Goal: Communication & Community: Ask a question

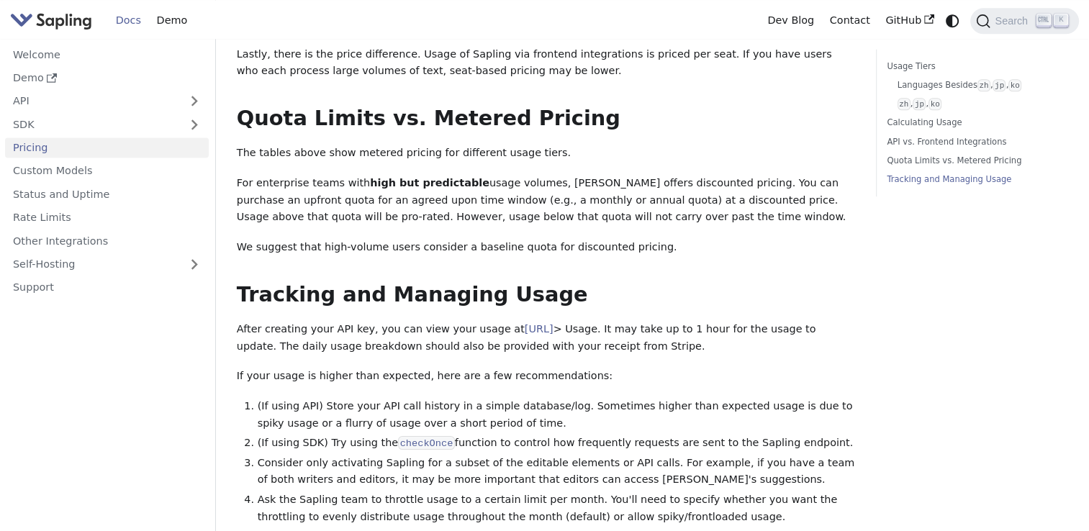
scroll to position [1958, 0]
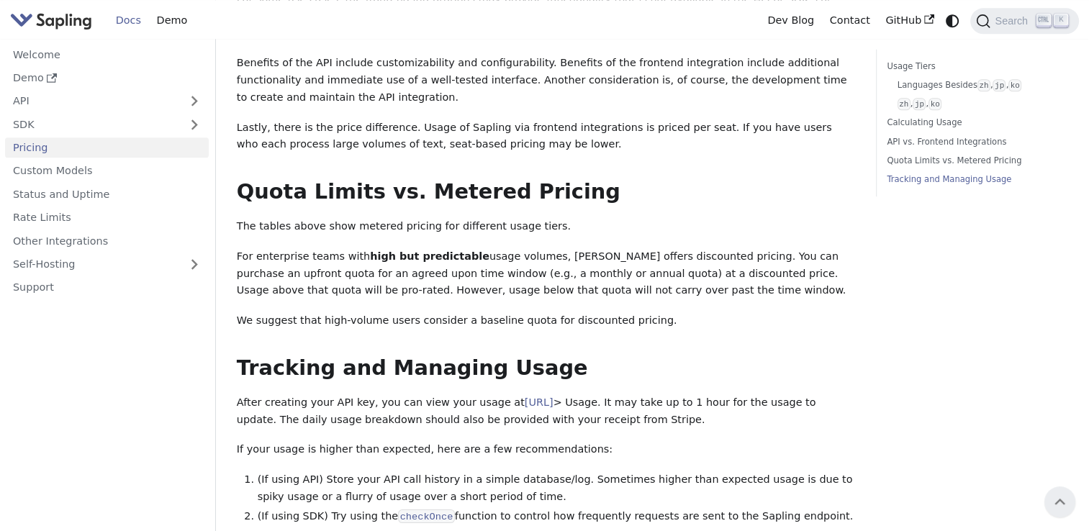
drag, startPoint x: 699, startPoint y: 263, endPoint x: 691, endPoint y: 259, distance: 9.0
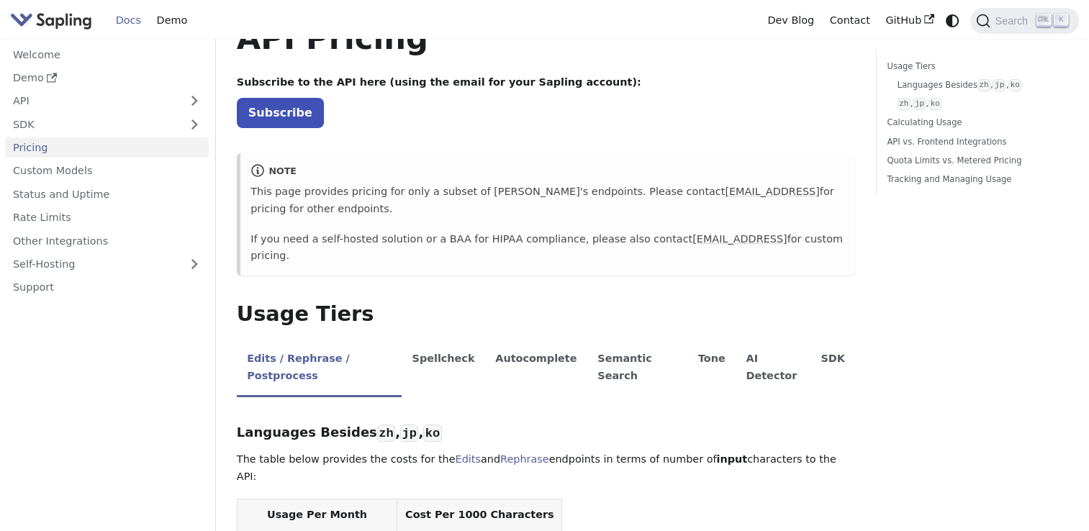
scroll to position [35, 0]
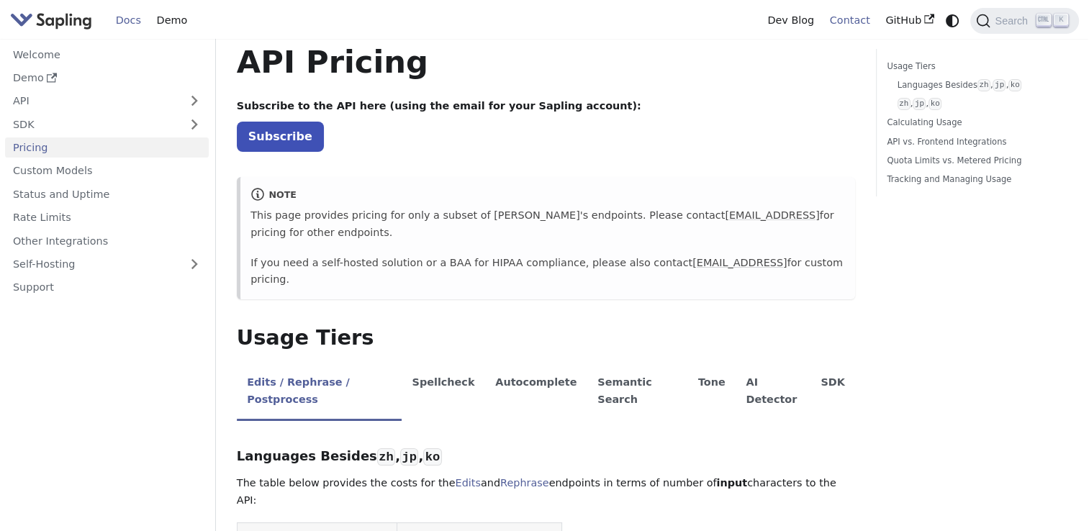
click at [842, 22] on link "Contact" at bounding box center [850, 20] width 56 height 22
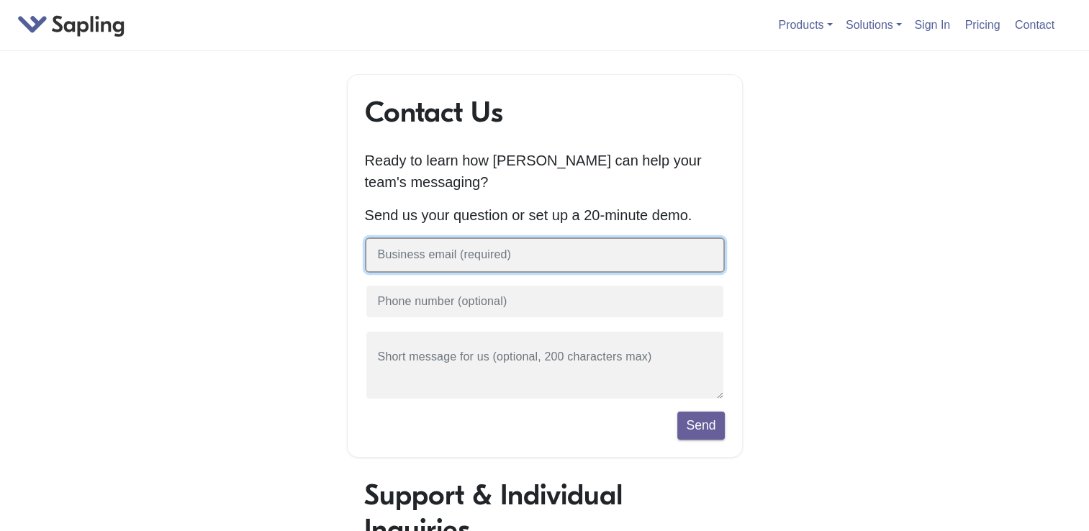
click at [479, 261] on input "text" at bounding box center [545, 255] width 360 height 35
type input "nuno.lopes@tecnico.ulisboa.pt"
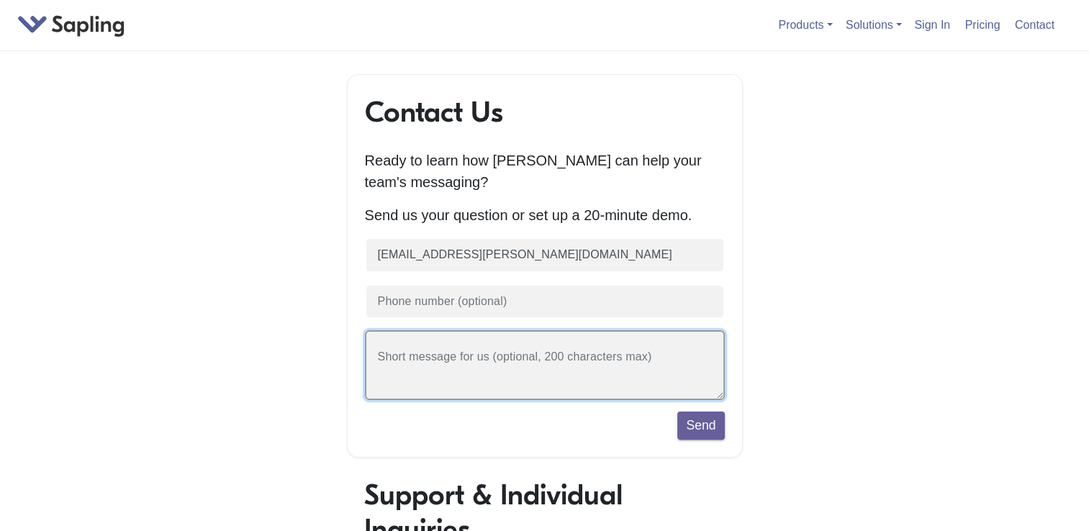
click at [497, 364] on textarea at bounding box center [545, 365] width 360 height 70
paste textarea "I'm responsible for a course in our university about open-source software, wher…"
click at [393, 342] on textarea "Dear Sirs, I'm responsible for a course in our university about open-source sof…" at bounding box center [545, 365] width 360 height 70
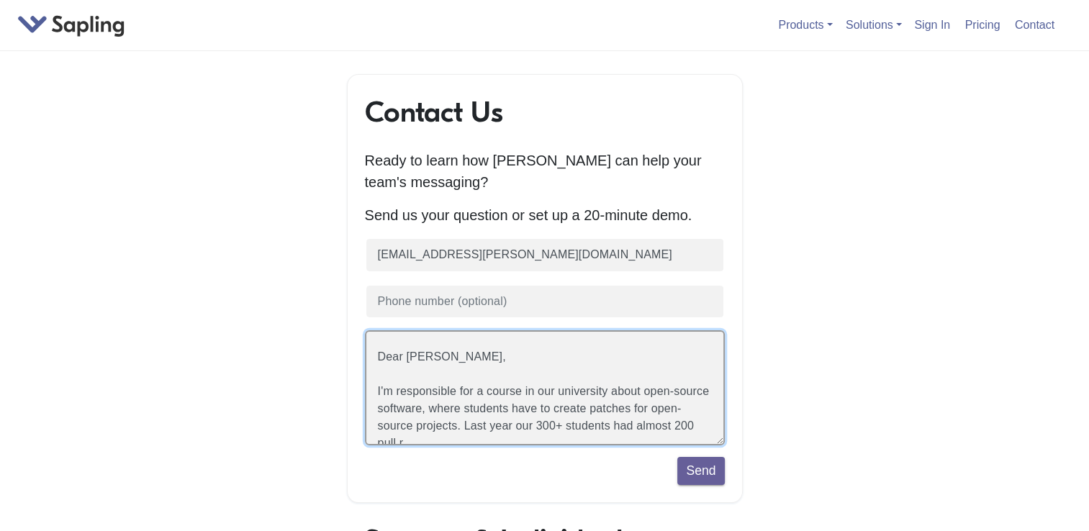
drag, startPoint x: 720, startPoint y: 398, endPoint x: 724, endPoint y: 531, distance: 133.2
click at [724, 530] on div "Contact Us Ready to learn how Sapling can help your team's messaging? Send us y…" at bounding box center [545, 379] width 396 height 610
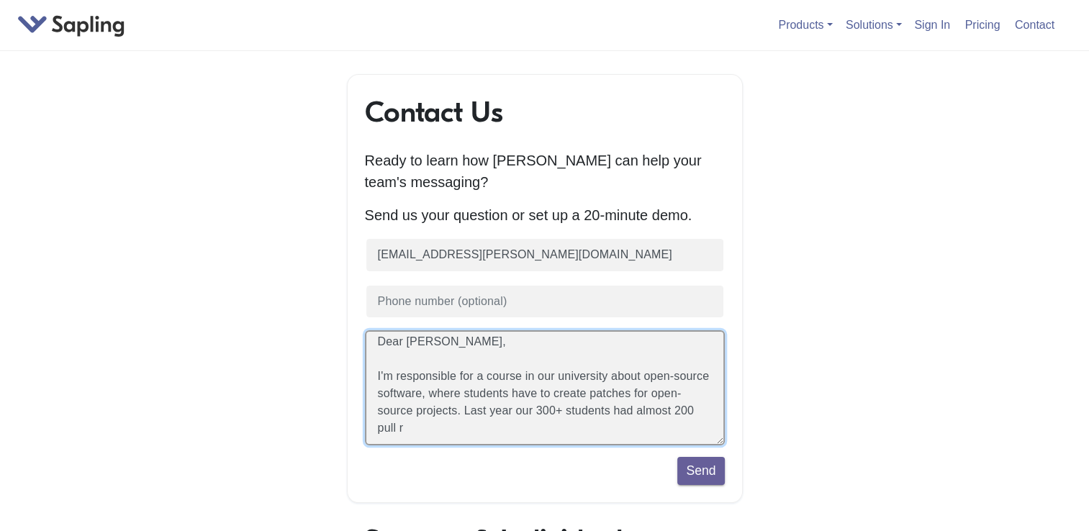
scroll to position [23, 0]
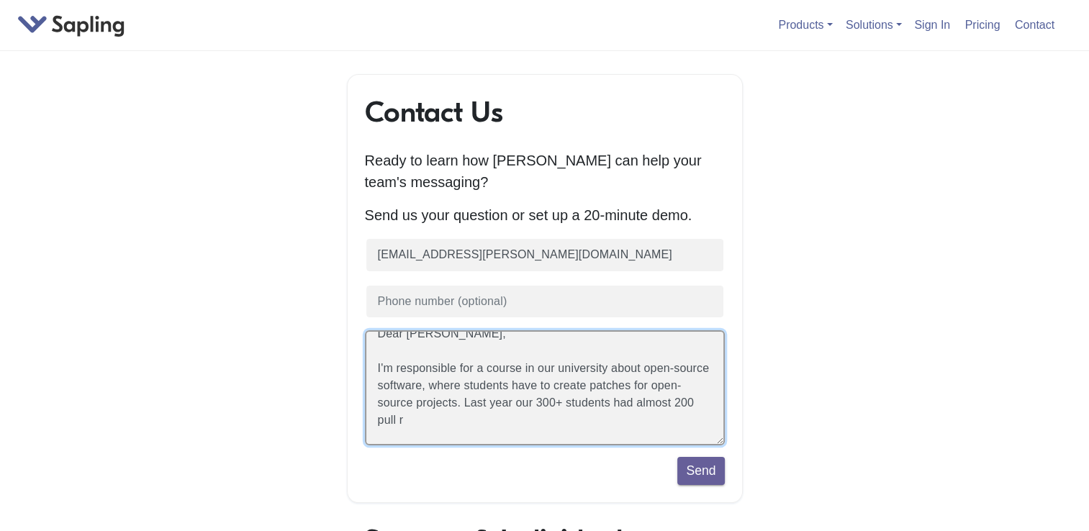
click at [550, 371] on textarea "Dear Sirs, I'm responsible for a course in our university about open-source sof…" at bounding box center [545, 387] width 360 height 115
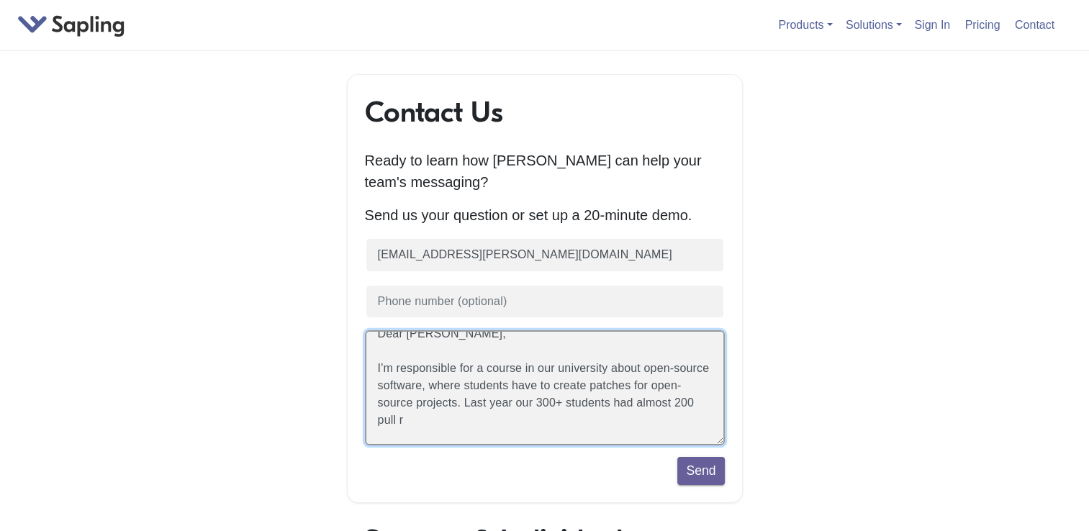
drag, startPoint x: 480, startPoint y: 424, endPoint x: 491, endPoint y: 406, distance: 21.0
click at [491, 406] on textarea "Dear Sirs, I'm responsible for a course in our university about open-source sof…" at bounding box center [545, 387] width 360 height 115
click at [492, 422] on textarea "Dear Sirs, I'm responsible for a course in our university about open-source sof…" at bounding box center [545, 387] width 360 height 115
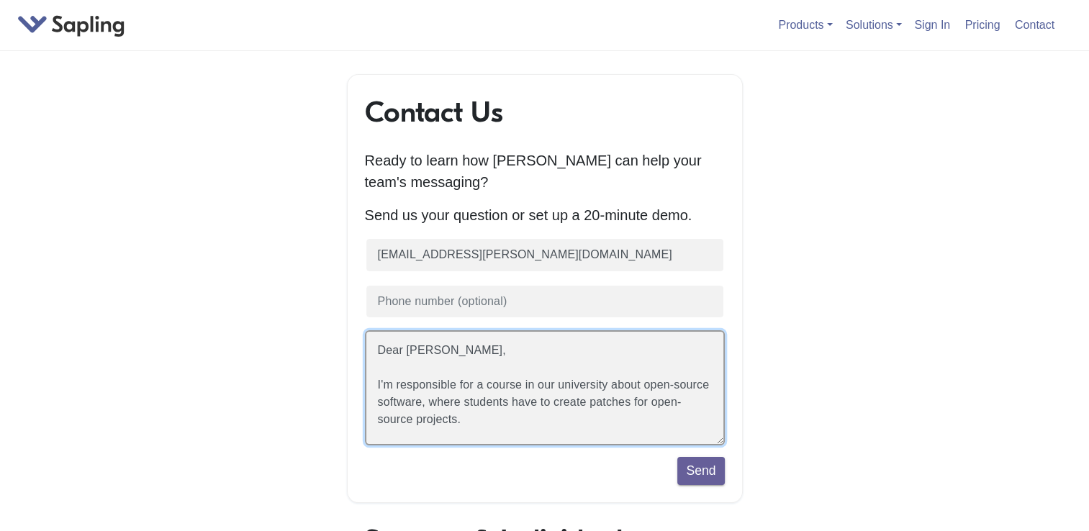
scroll to position [6, 0]
click at [541, 384] on textarea "Dear Sirs, I'm responsible for a course in our university about open-source sof…" at bounding box center [545, 387] width 360 height 115
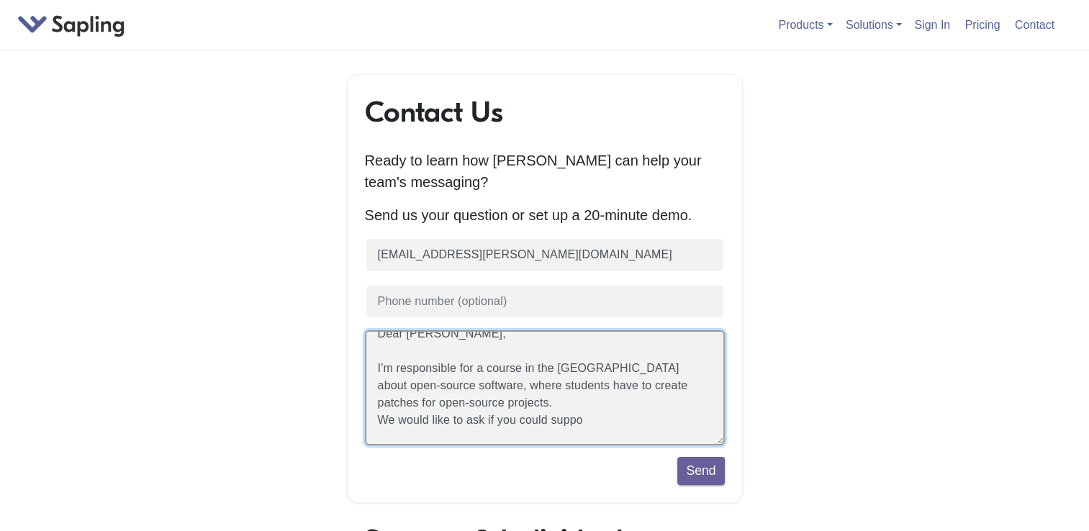
drag, startPoint x: 485, startPoint y: 385, endPoint x: 660, endPoint y: 366, distance: 176.0
click at [660, 366] on textarea "Dear Sirs, I'm responsible for a course in the university of Lisbon about open-…" at bounding box center [545, 387] width 360 height 115
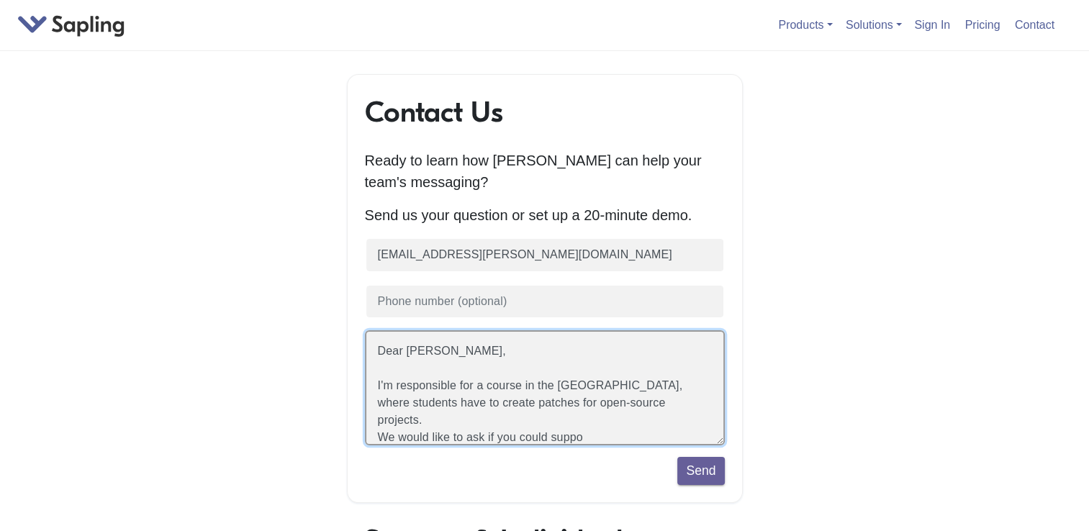
scroll to position [0, 0]
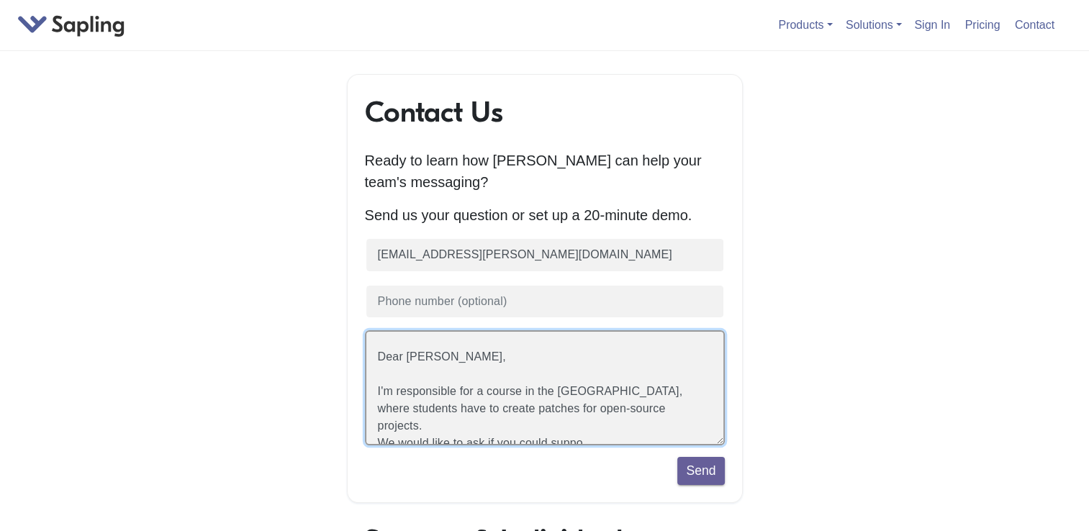
drag, startPoint x: 427, startPoint y: 350, endPoint x: 327, endPoint y: 338, distance: 100.7
click at [327, 338] on div "Contact Us Ready to learn how Sapling can help your team's messaging? Send us y…" at bounding box center [545, 531] width 820 height 915
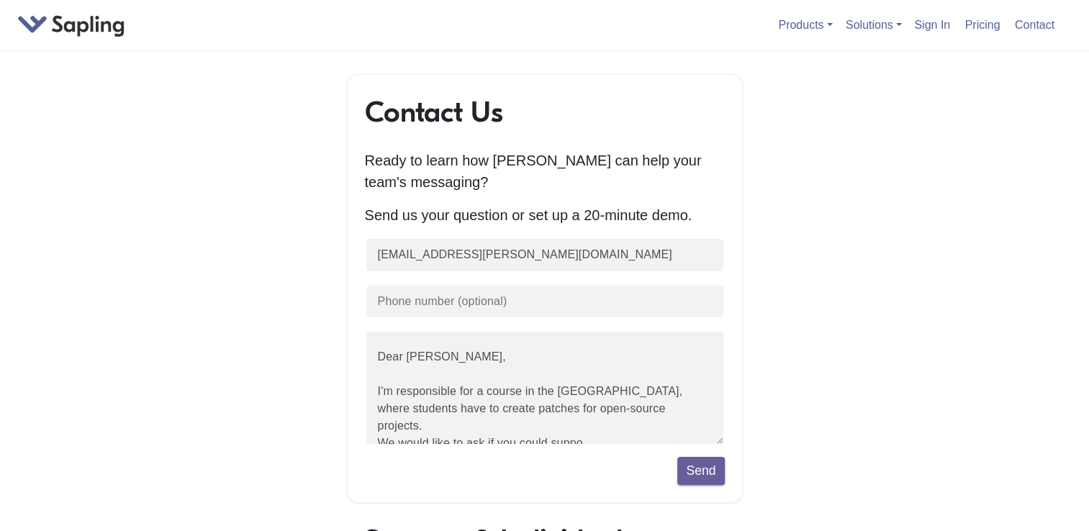
click at [327, 338] on div "Contact Us Ready to learn how Sapling can help your team's messaging? Send us y…" at bounding box center [545, 531] width 820 height 915
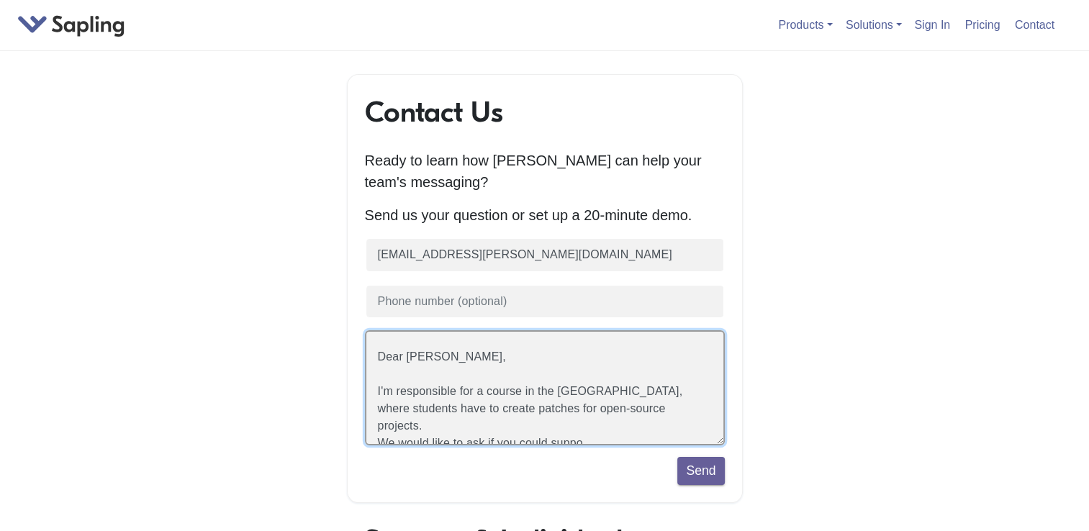
click at [413, 377] on textarea "Dear Sirs, I'm responsible for a course in the university of Lisbon, where stud…" at bounding box center [545, 387] width 360 height 115
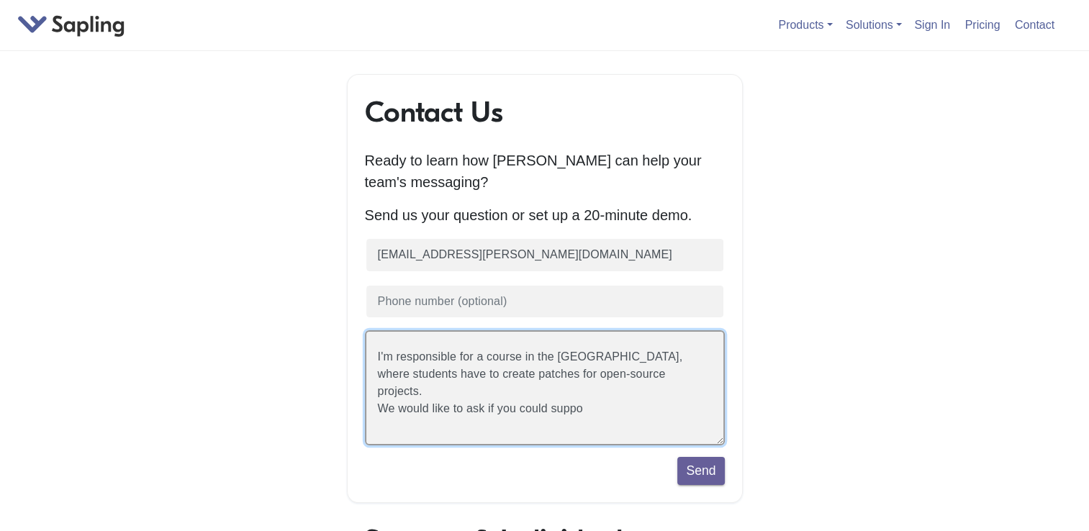
click at [711, 358] on textarea "I'm responsible for a course in the university of Lisbon, where students have t…" at bounding box center [545, 387] width 360 height 115
click at [497, 375] on textarea "I'm responsible for a course in the university of Lisbon, where 300+ students h…" at bounding box center [545, 387] width 360 height 115
click at [620, 394] on textarea "I'm responsible for a course in the university of Lisbon, where 300+ students c…" at bounding box center [545, 387] width 360 height 115
drag, startPoint x: 587, startPoint y: 426, endPoint x: 596, endPoint y: 436, distance: 13.3
click at [596, 436] on textarea "I'm responsible for a course in the university of Lisbon, where 300+ students c…" at bounding box center [545, 387] width 360 height 115
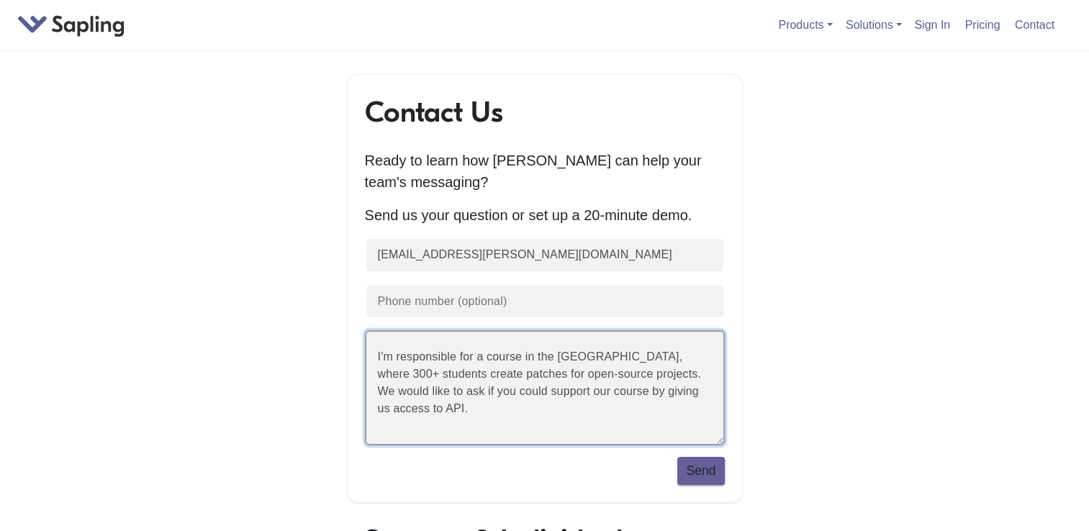
type textarea "I'm responsible for a course in the university of Lisbon, where 300+ students c…"
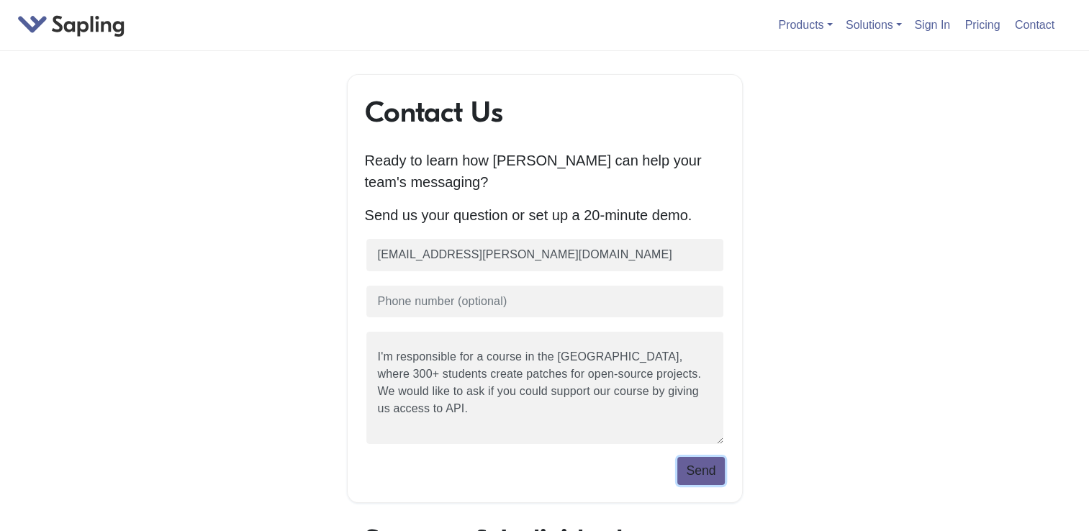
click at [699, 463] on button "Send" at bounding box center [700, 470] width 47 height 27
